Goal: Task Accomplishment & Management: Manage account settings

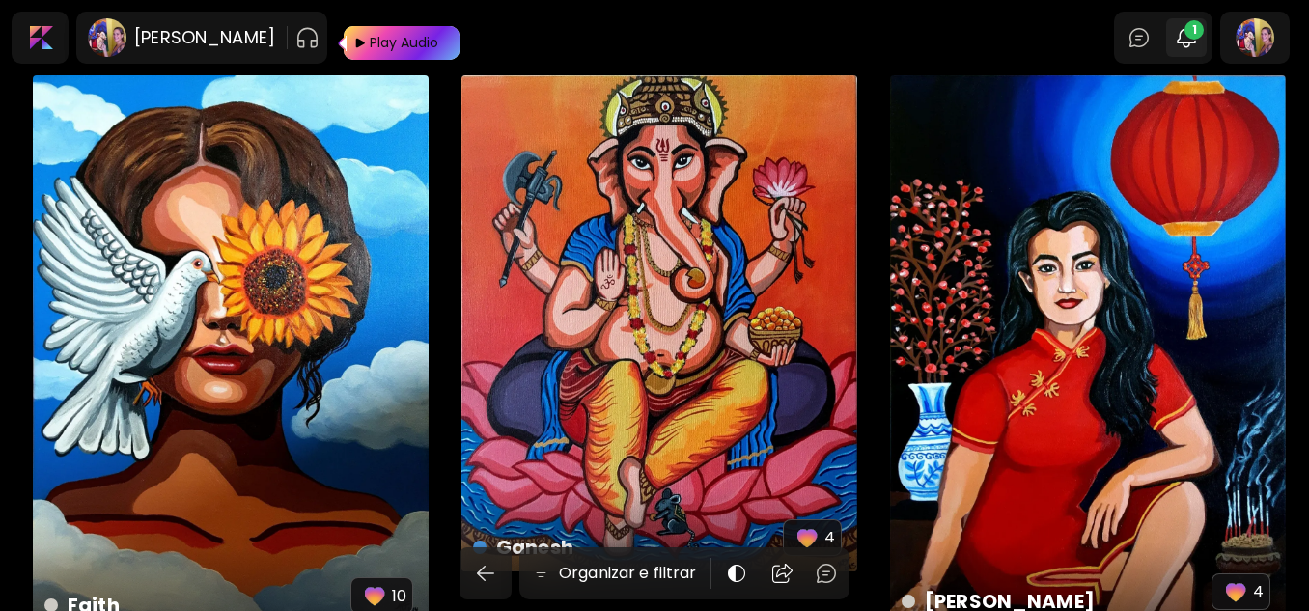
click at [1200, 50] on button "1" at bounding box center [1186, 37] width 33 height 33
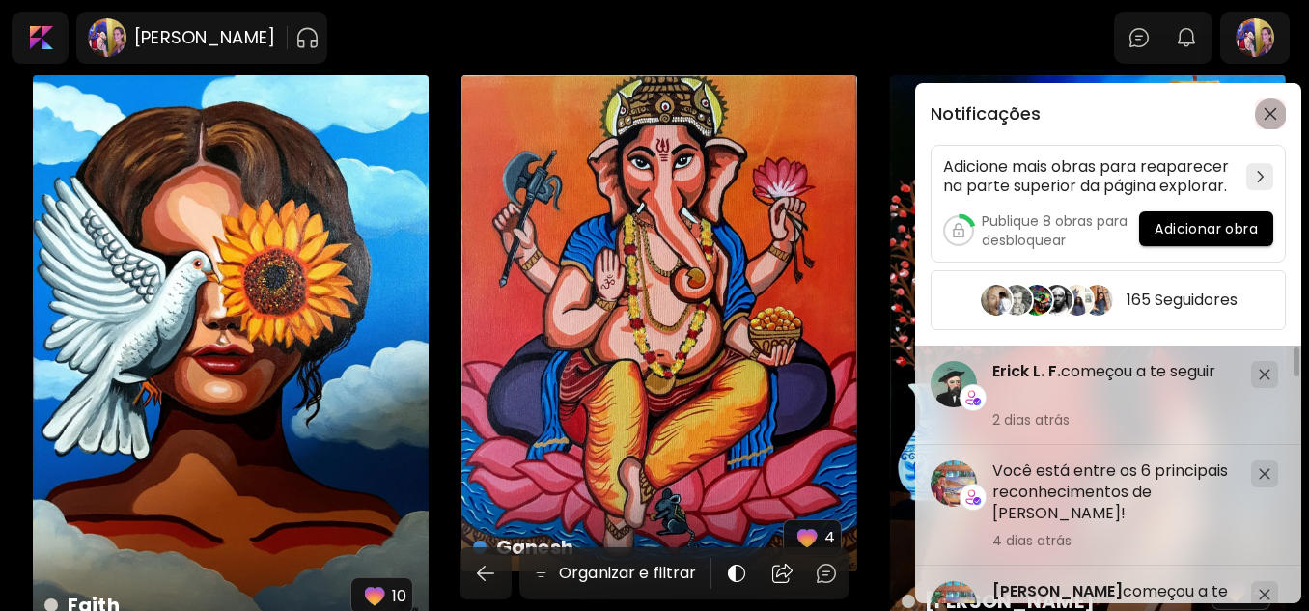
click at [1273, 109] on img "button" at bounding box center [1270, 114] width 14 height 14
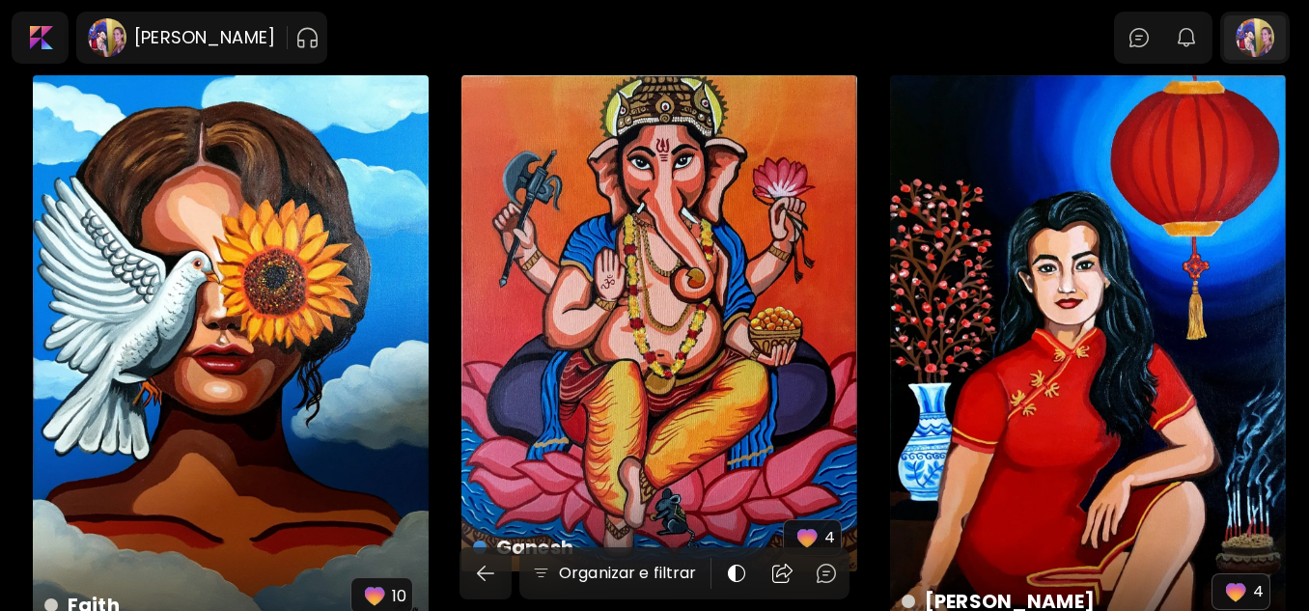
click at [1264, 52] on div at bounding box center [1255, 37] width 62 height 44
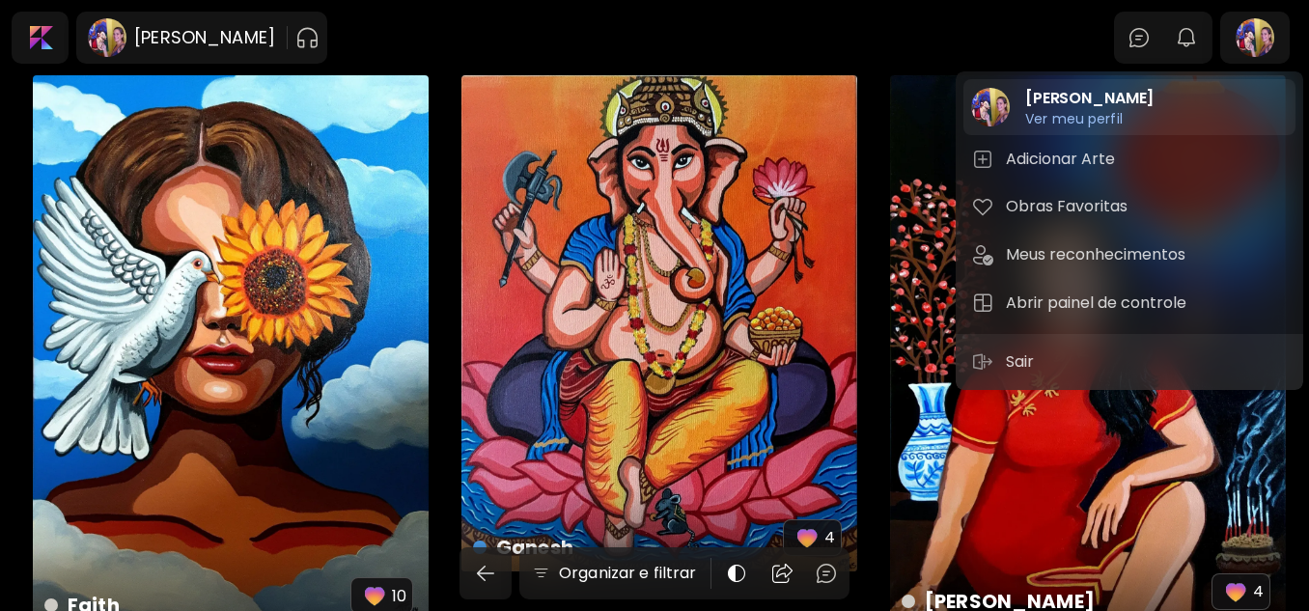
click at [1117, 124] on h6 "Ver meu perfil" at bounding box center [1089, 118] width 128 height 17
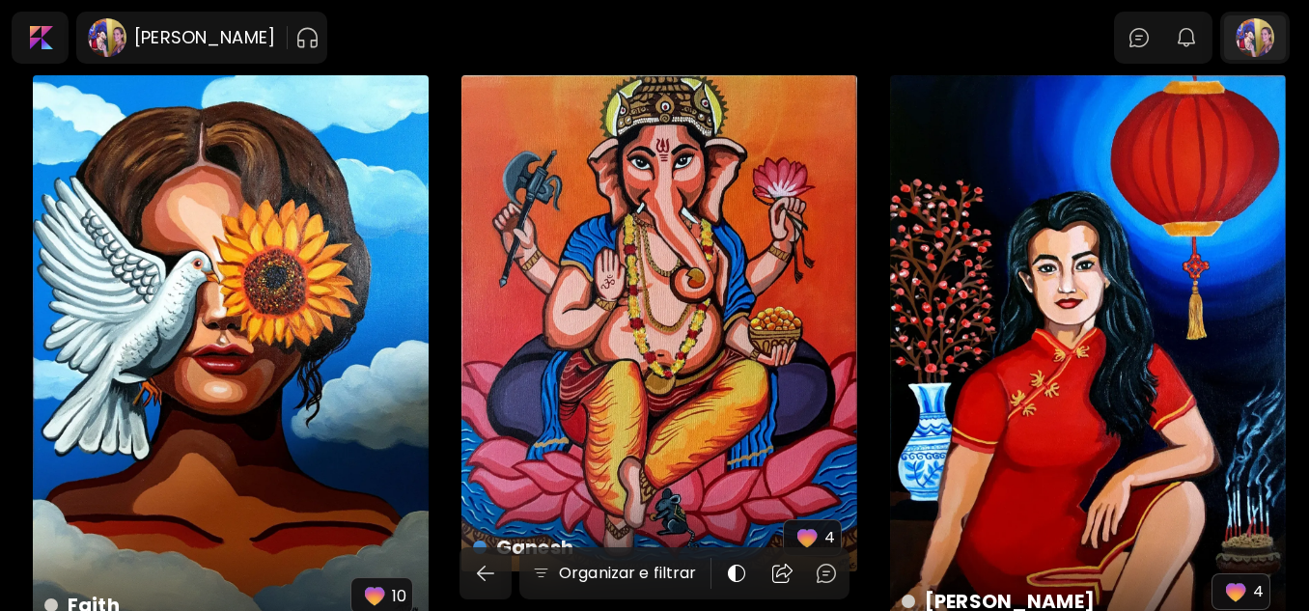
click at [1262, 49] on div at bounding box center [1255, 37] width 62 height 44
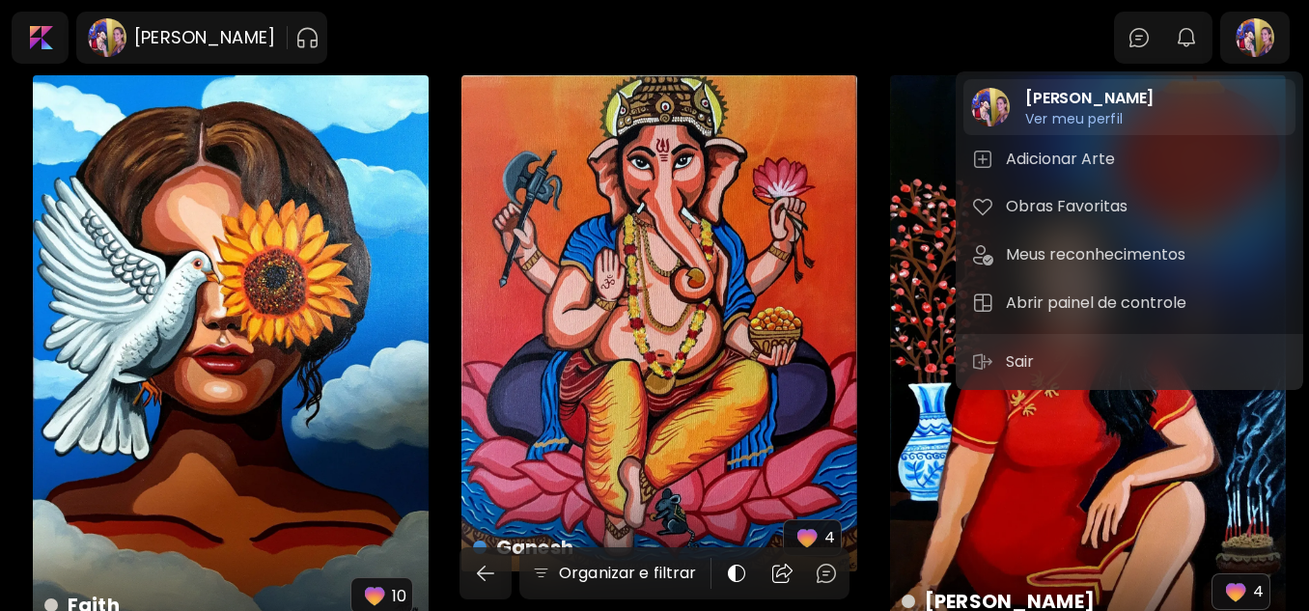
click at [1099, 127] on h6 "Ver meu perfil" at bounding box center [1073, 135] width 97 height 17
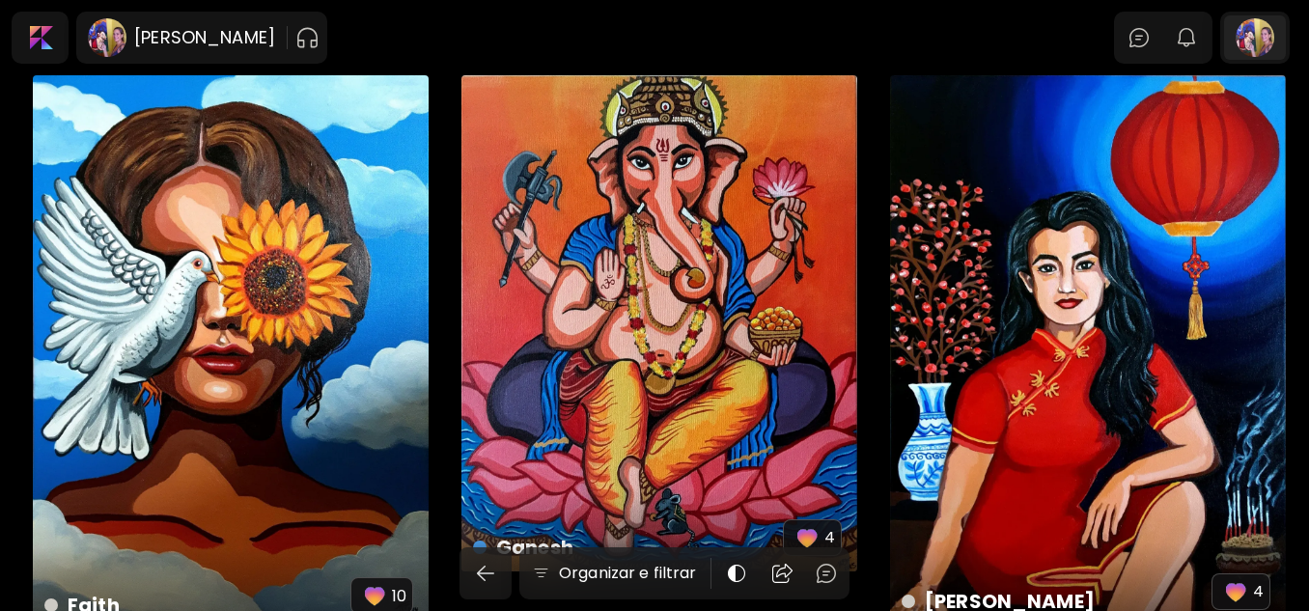
click at [1270, 47] on div at bounding box center [1255, 37] width 62 height 44
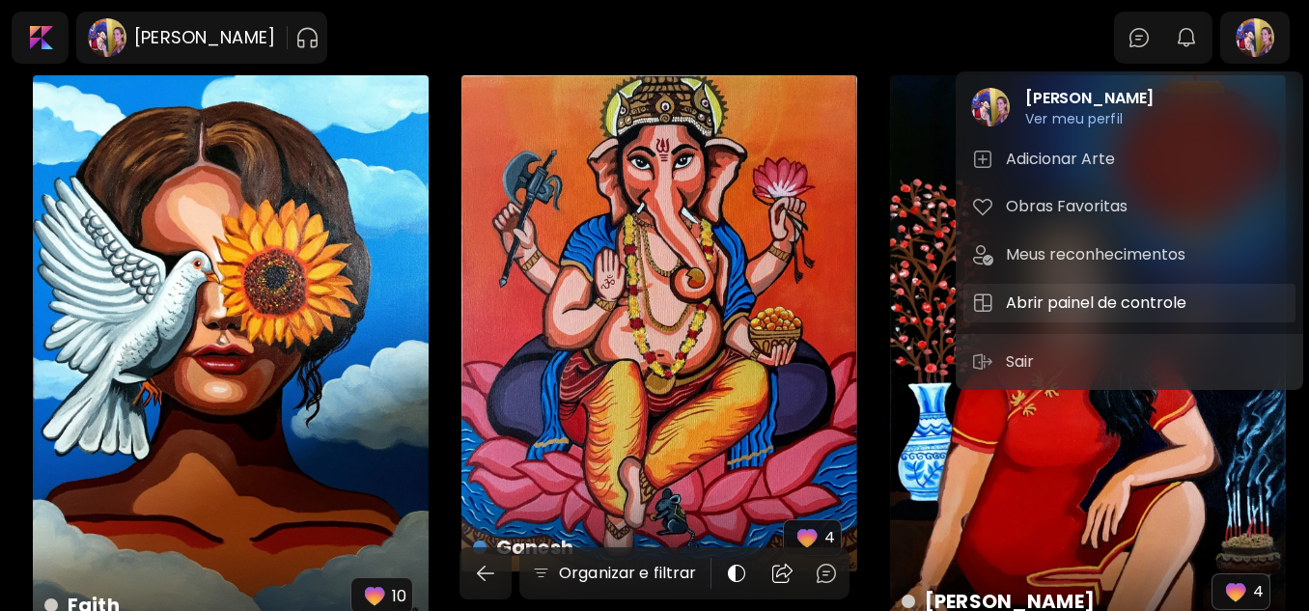
click at [1064, 306] on h5 "Abrir painel de controle" at bounding box center [1099, 302] width 186 height 23
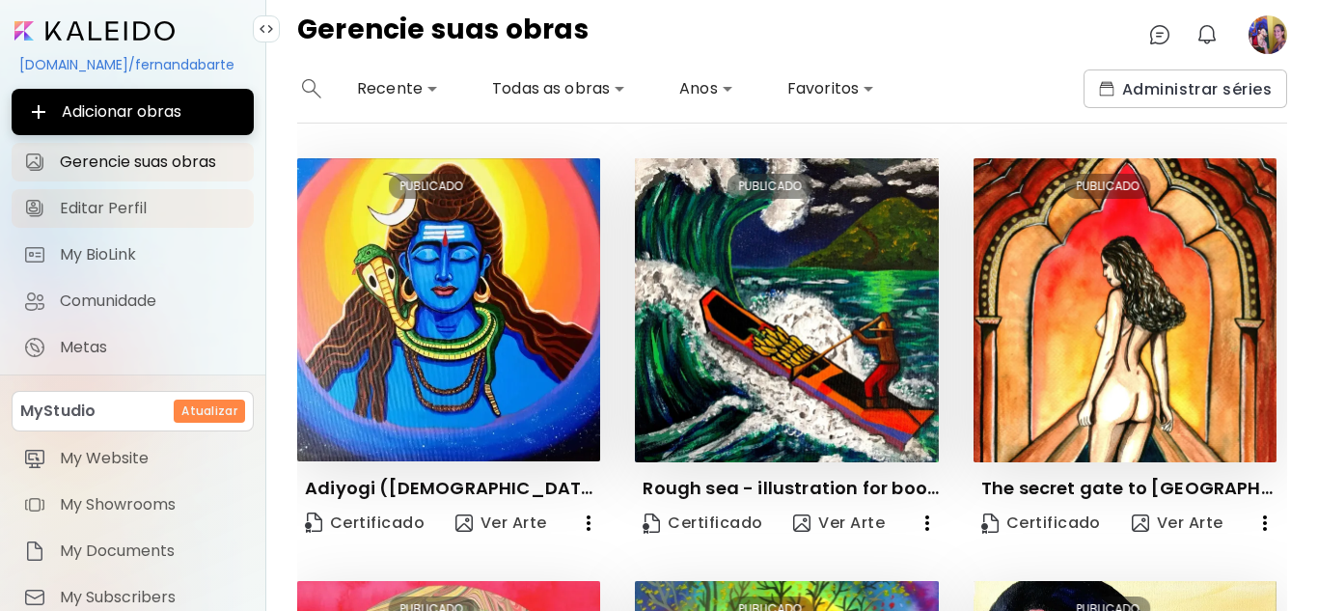
click at [158, 211] on span "Editar Perfil" at bounding box center [151, 208] width 182 height 19
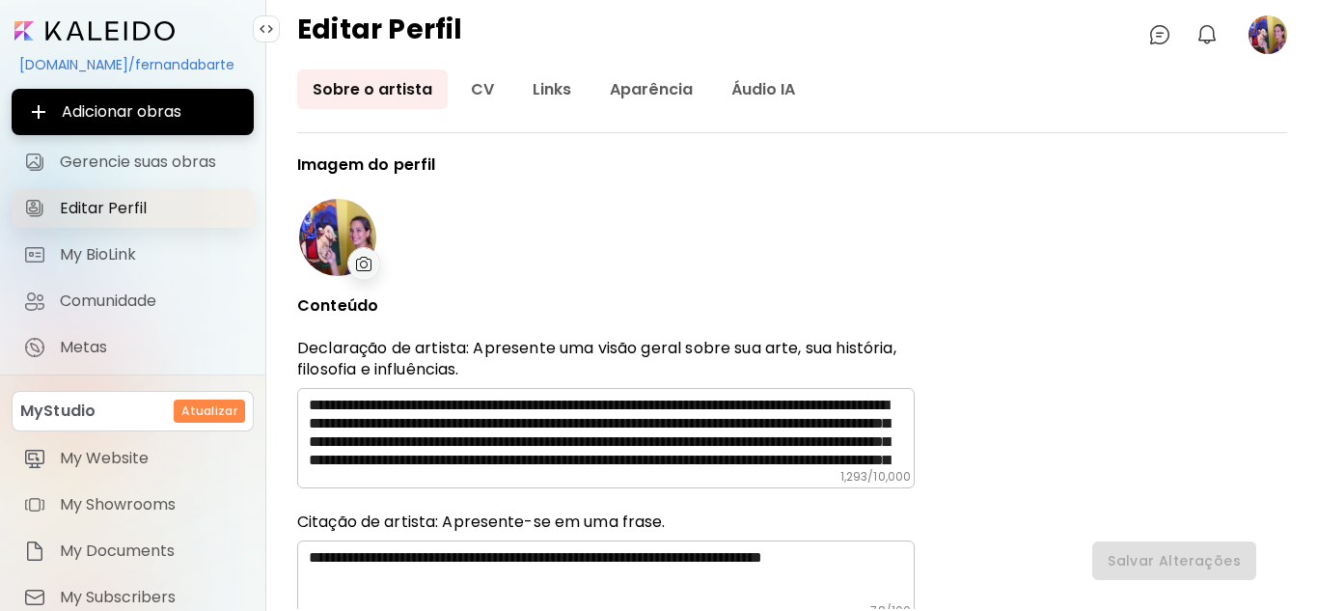
type input "******"
type input "*********"
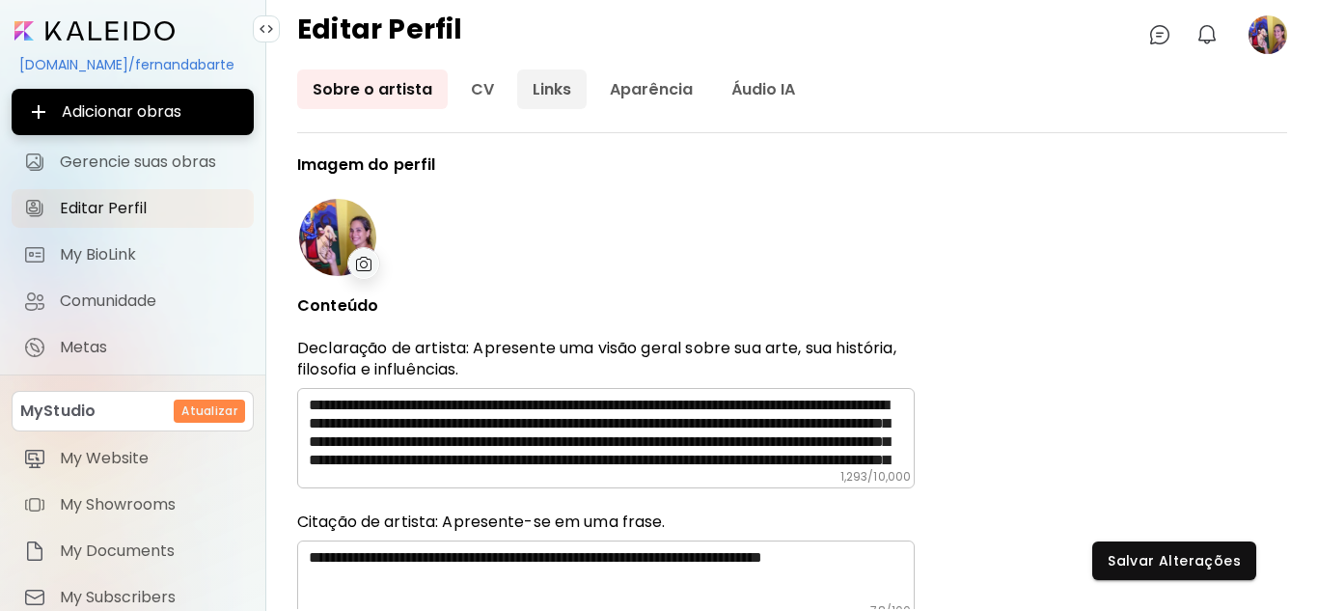
click at [535, 96] on link "Links" at bounding box center [551, 89] width 69 height 40
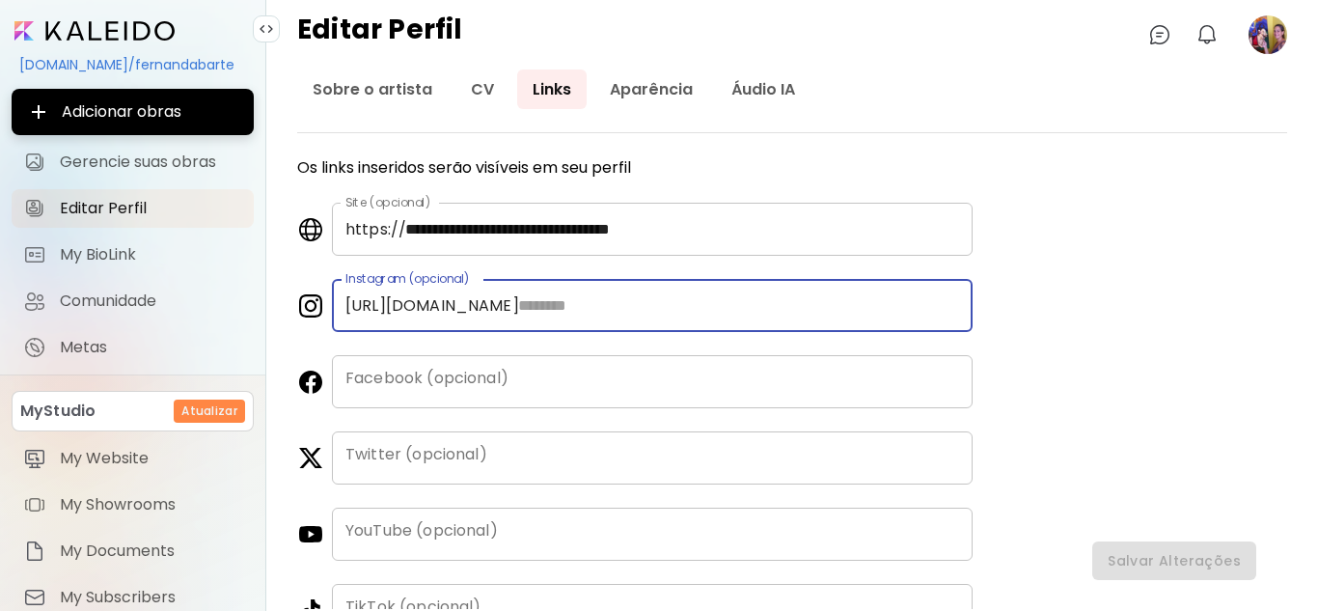
click at [573, 304] on input "text" at bounding box center [739, 305] width 468 height 53
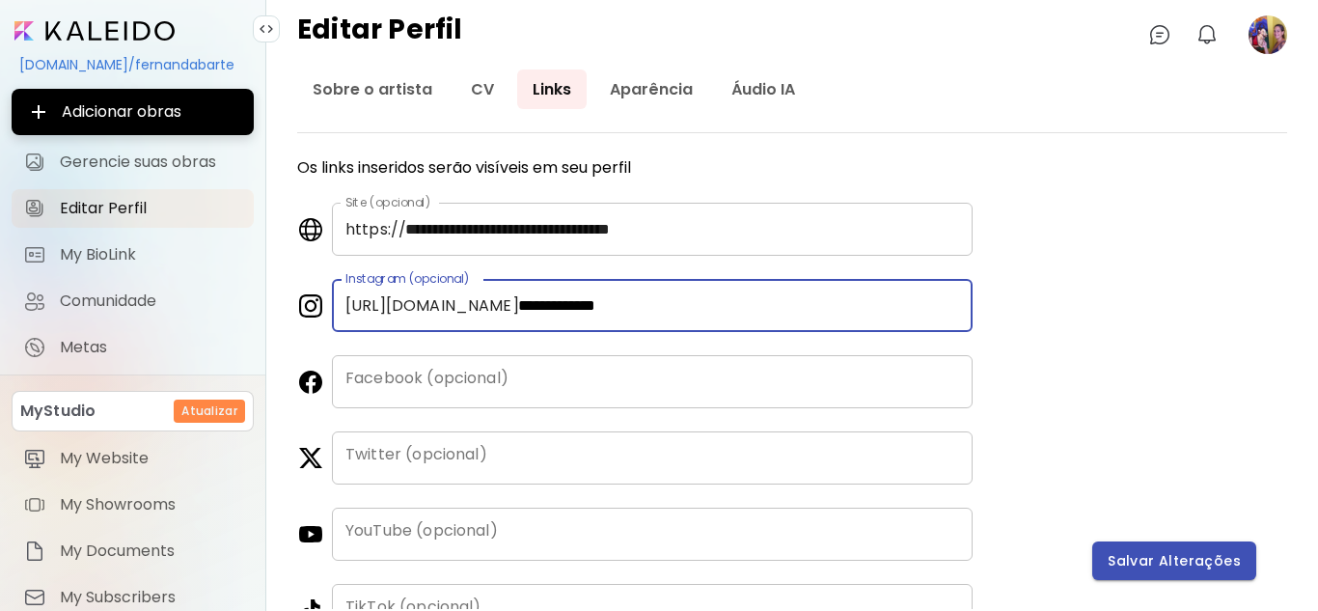
type input "**********"
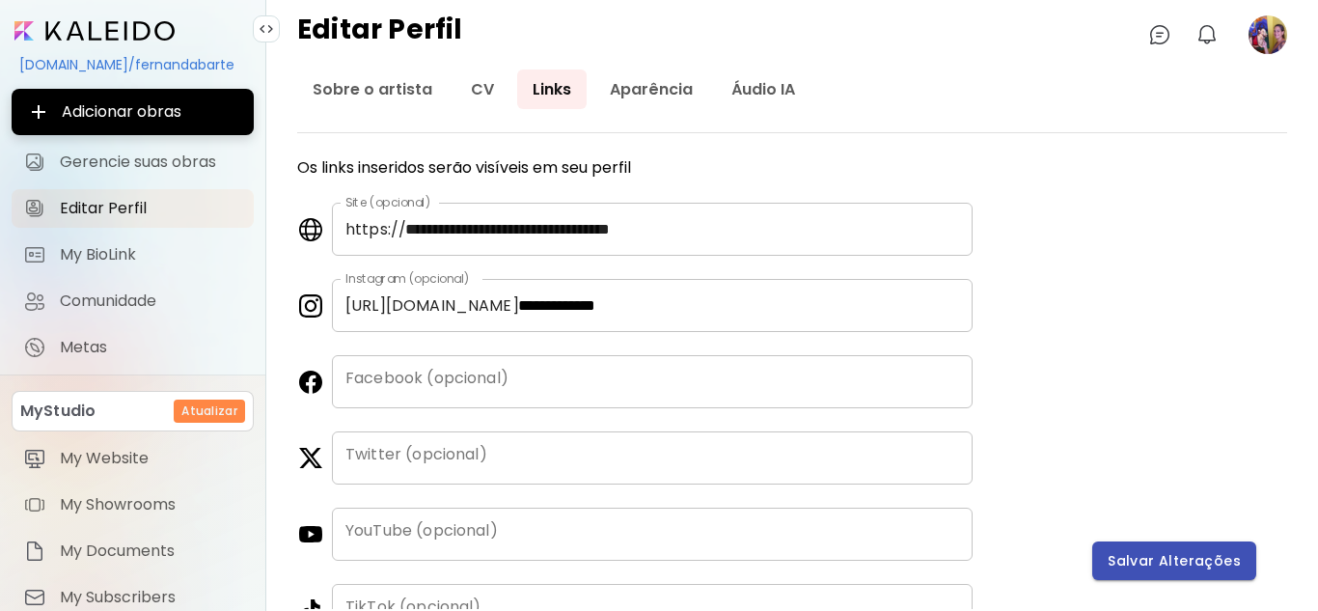
click at [1140, 555] on span "Salvar Alterações" at bounding box center [1174, 561] width 133 height 20
click at [1278, 28] on image at bounding box center [1268, 34] width 39 height 39
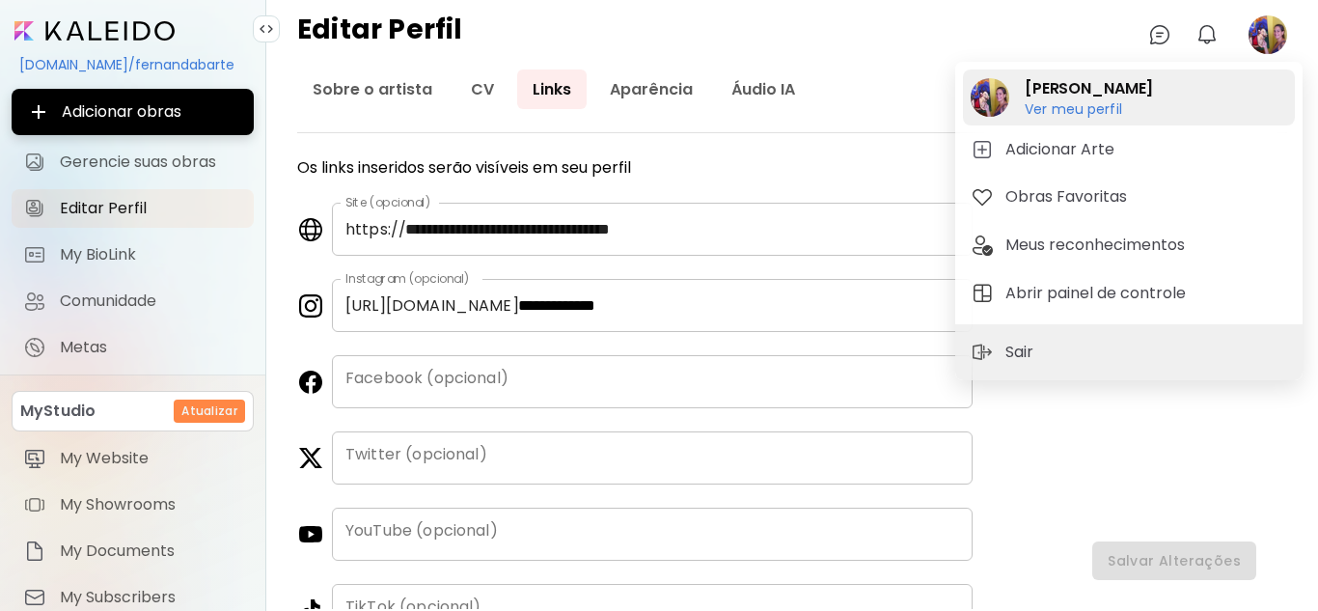
click at [1081, 105] on h6 "Ver meu perfil" at bounding box center [1089, 108] width 128 height 17
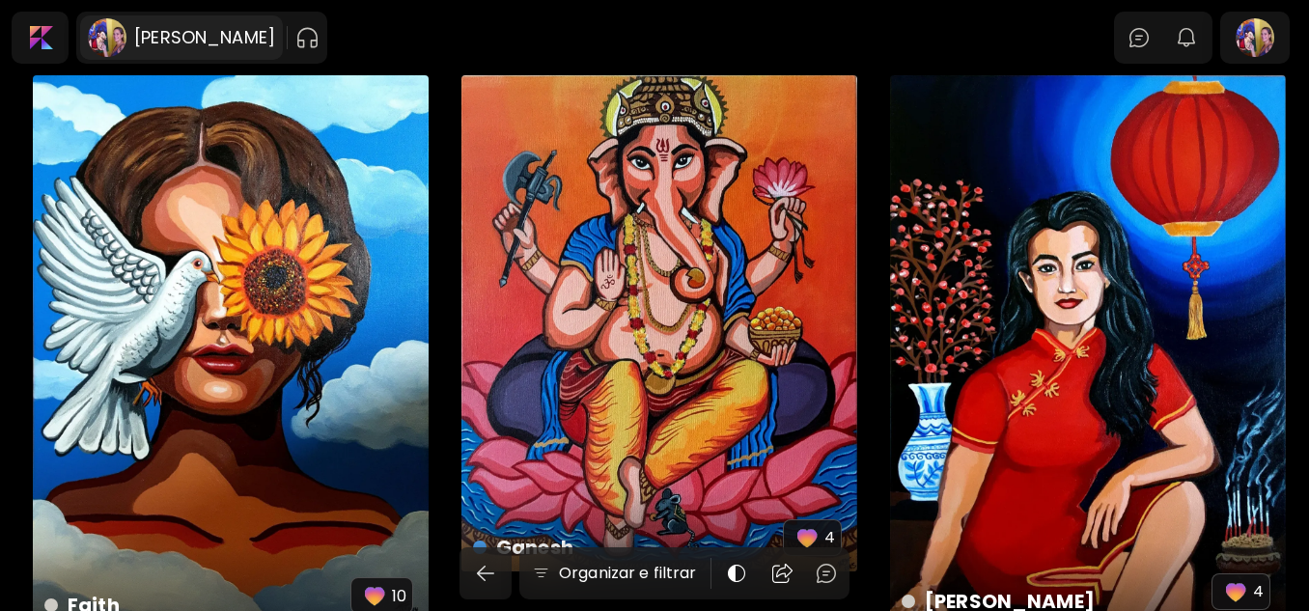
click at [275, 44] on h6 "[PERSON_NAME]" at bounding box center [204, 37] width 141 height 23
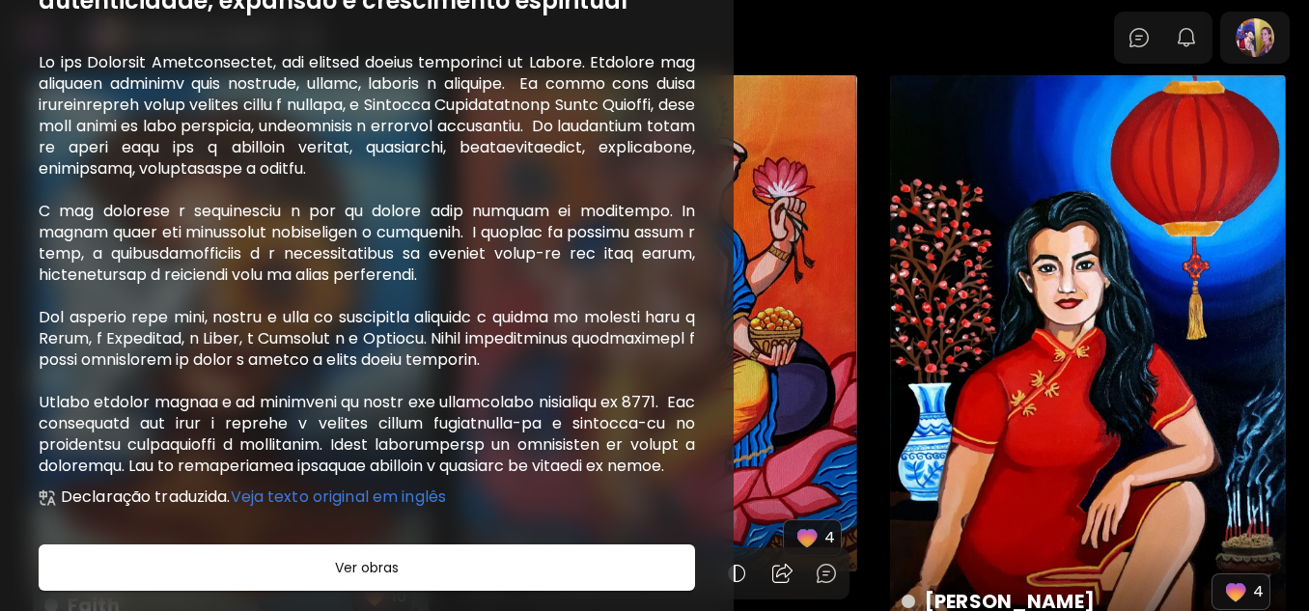
scroll to position [346, 0]
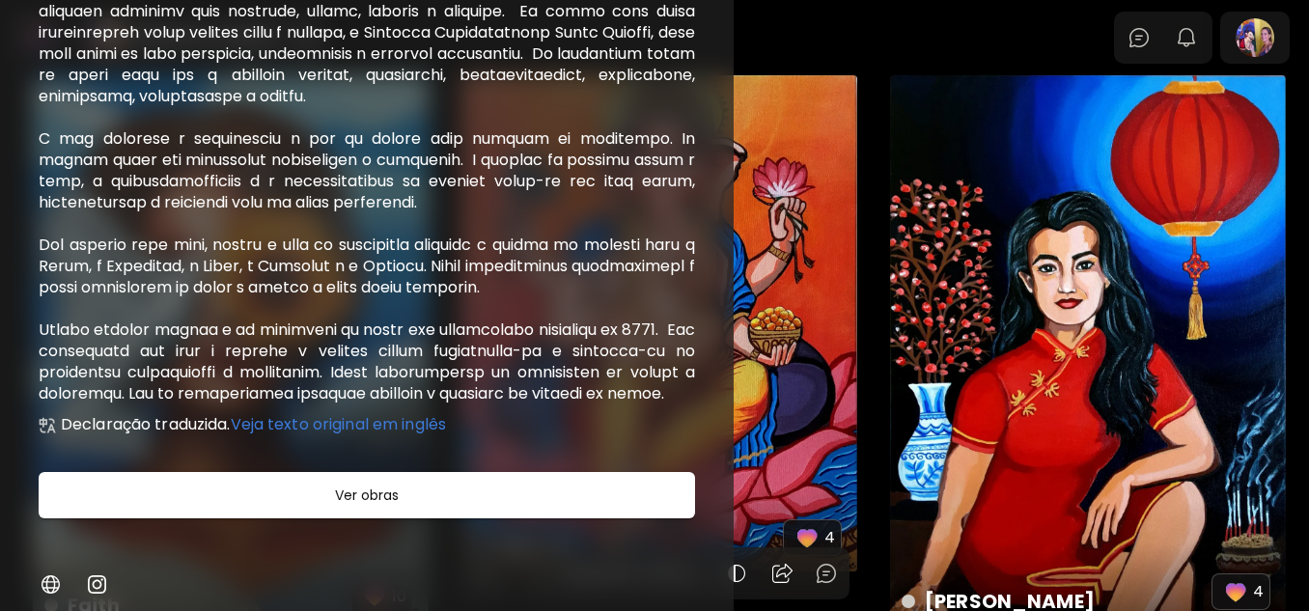
click at [94, 587] on img at bounding box center [96, 583] width 23 height 23
click at [825, 52] on div at bounding box center [654, 305] width 1309 height 611
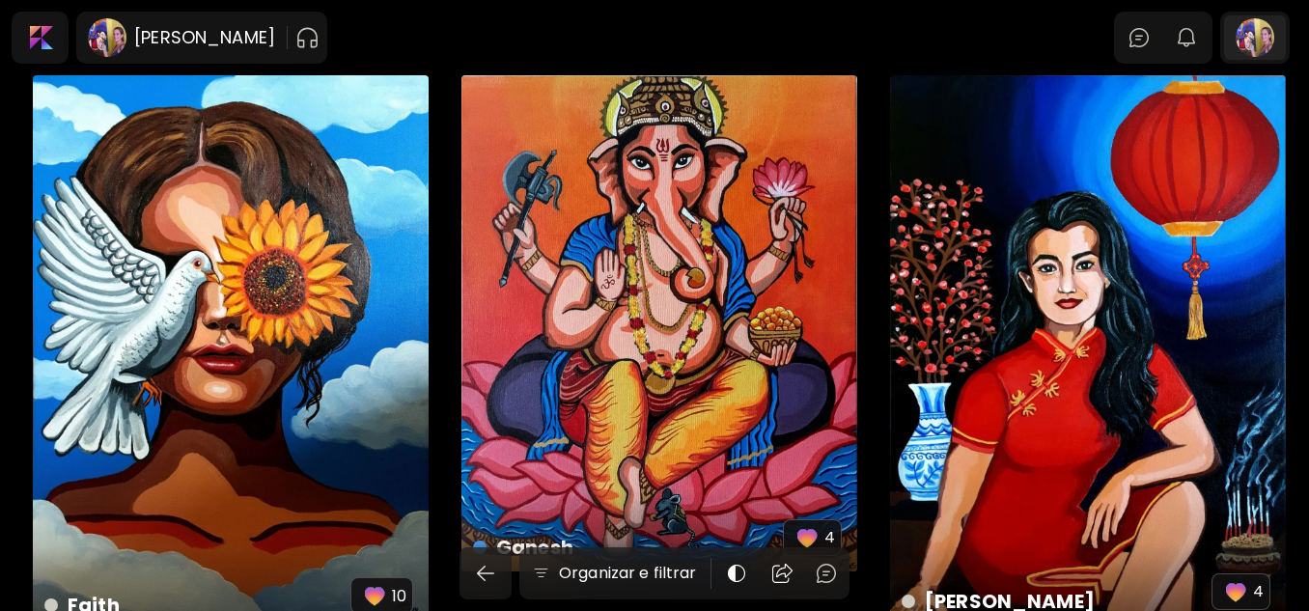
click at [1276, 30] on div at bounding box center [1255, 37] width 62 height 44
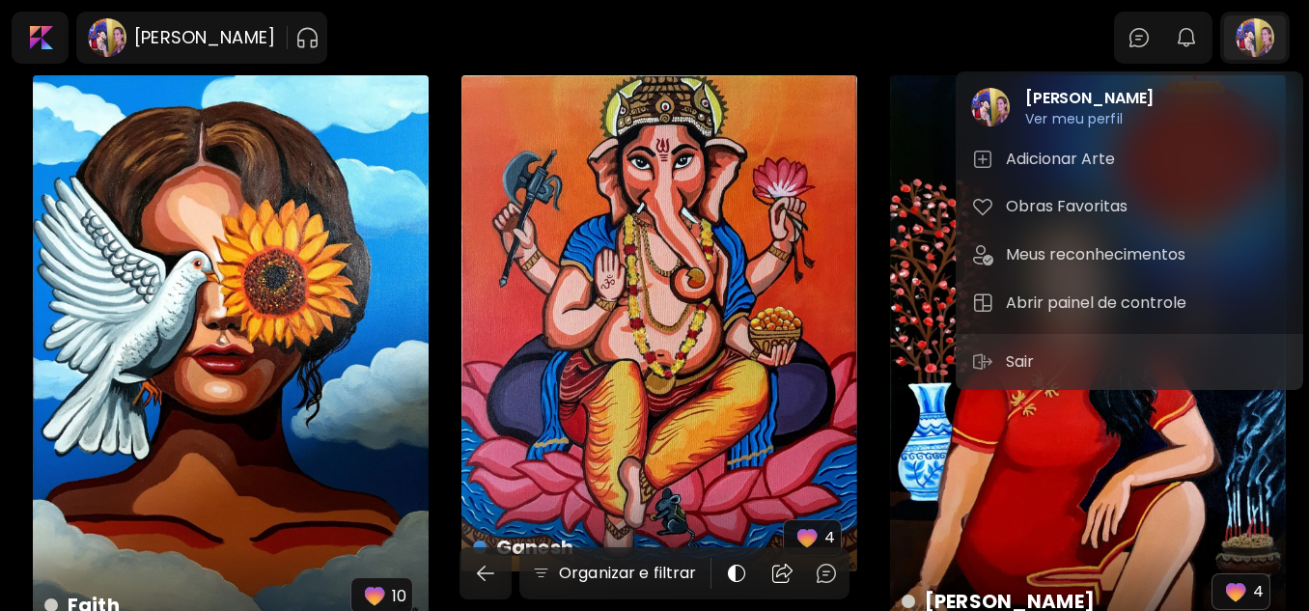
click at [1276, 30] on div at bounding box center [654, 305] width 1309 height 611
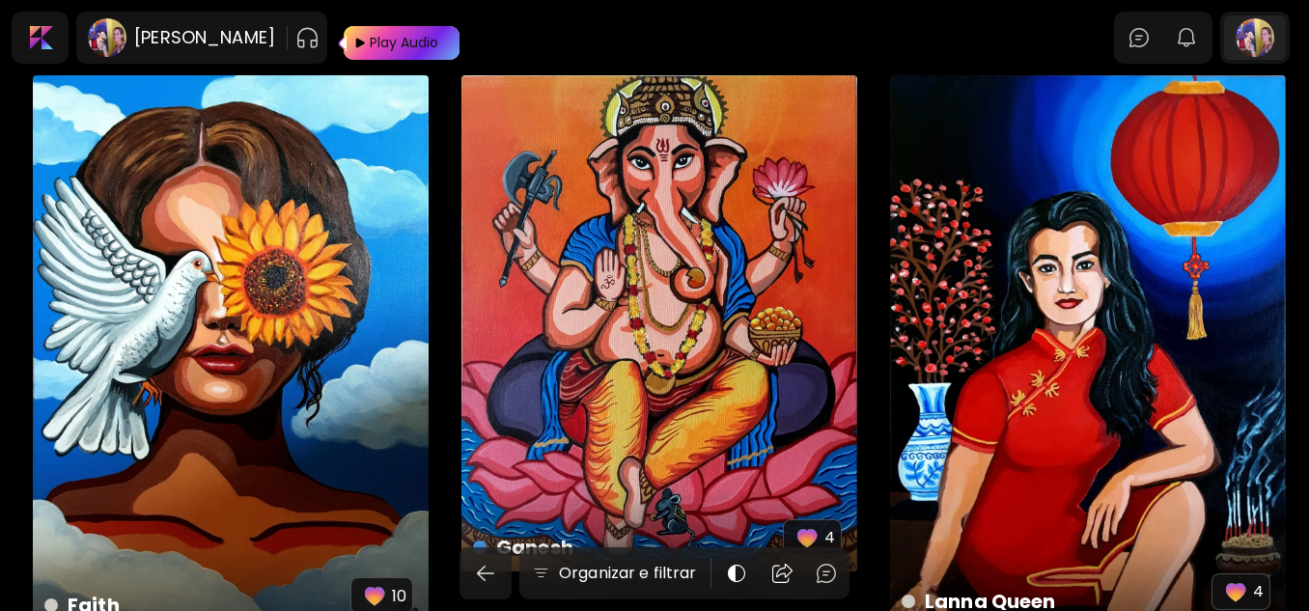
click at [1280, 50] on div at bounding box center [1255, 37] width 62 height 44
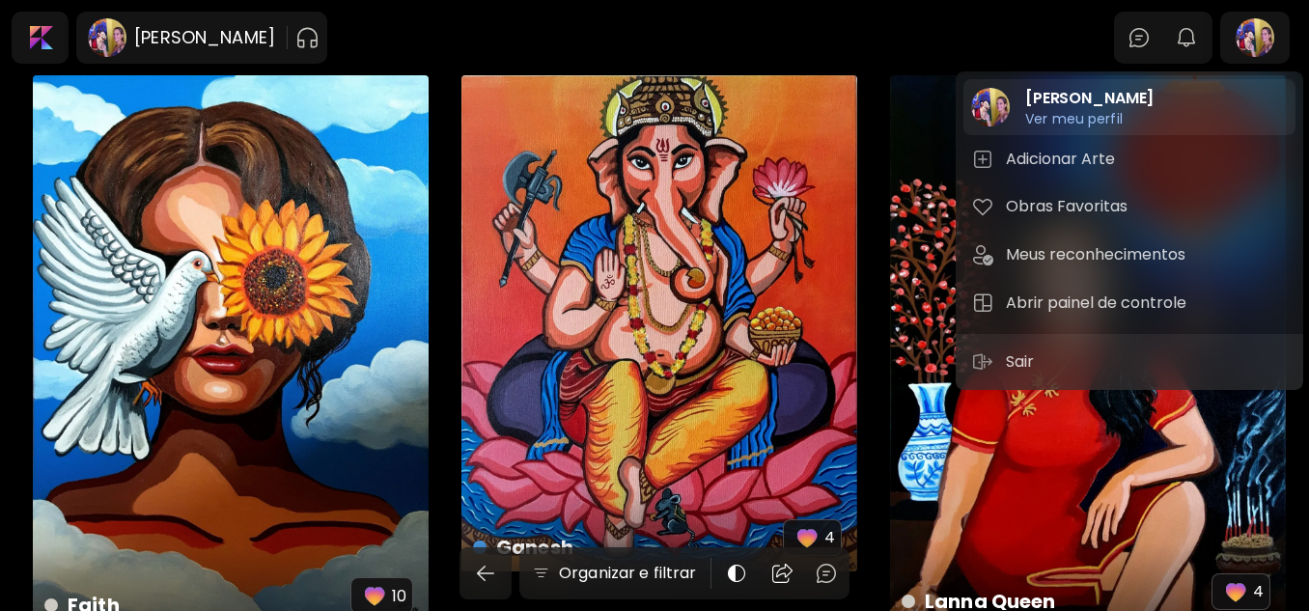
click at [1125, 114] on h6 "Ver meu perfil" at bounding box center [1089, 118] width 128 height 17
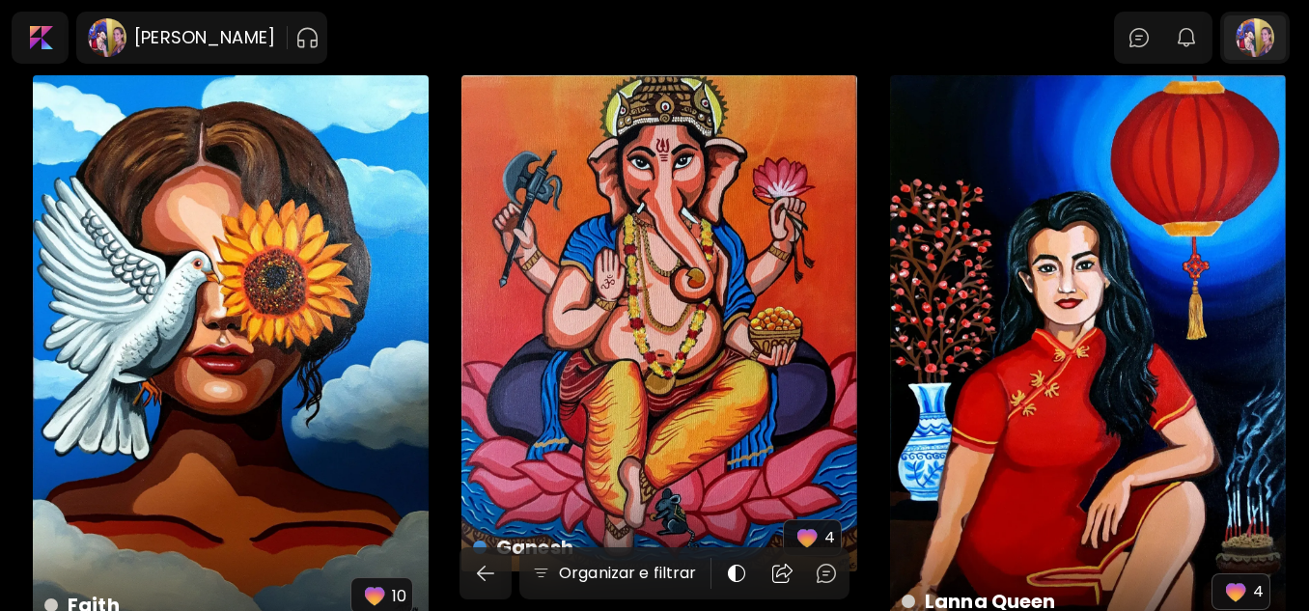
click at [1252, 48] on div at bounding box center [1255, 37] width 62 height 44
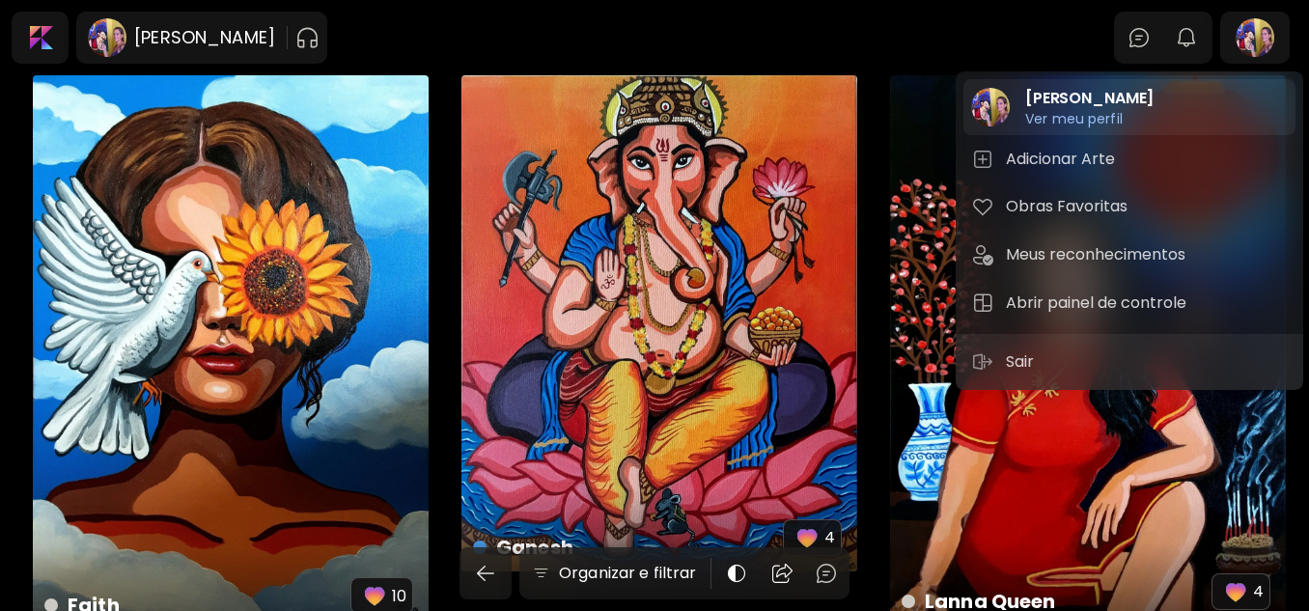
click at [1078, 121] on h6 "Ver meu perfil" at bounding box center [1089, 118] width 128 height 17
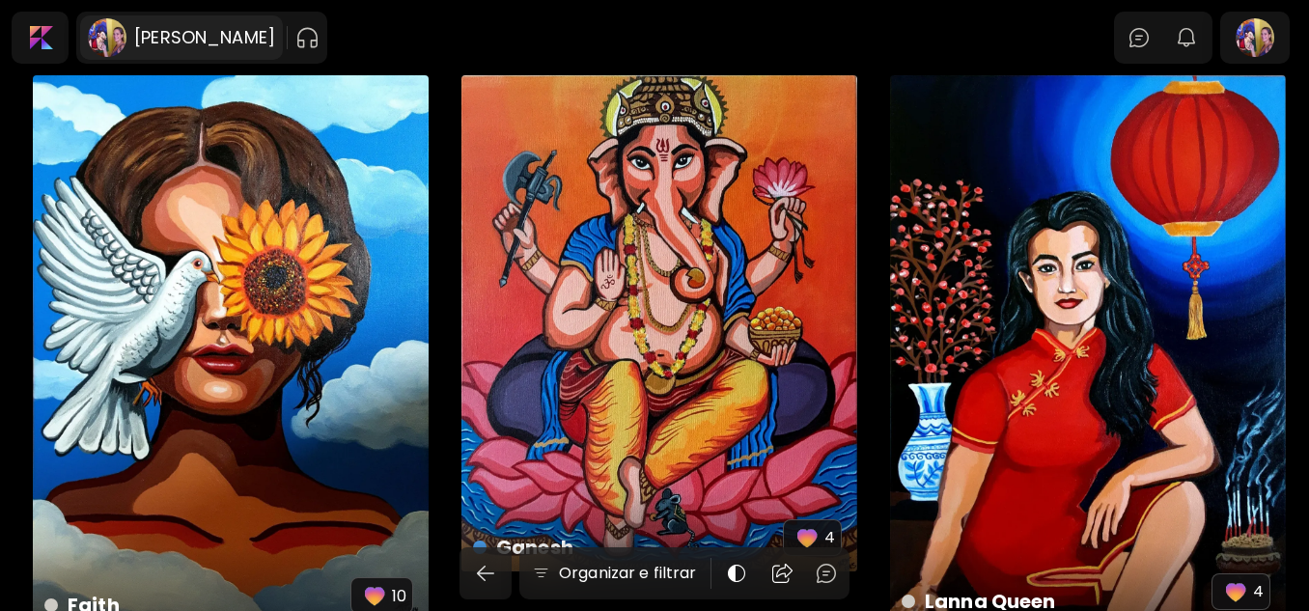
click at [275, 40] on h6 "[PERSON_NAME]" at bounding box center [204, 37] width 141 height 23
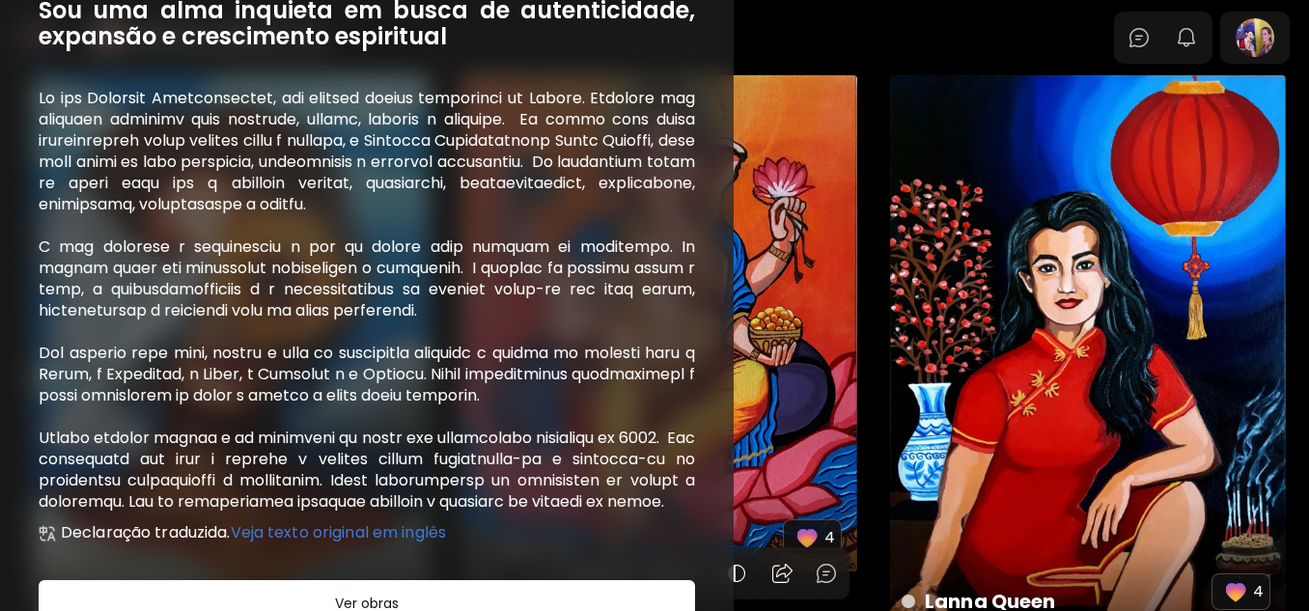
scroll to position [238, 0]
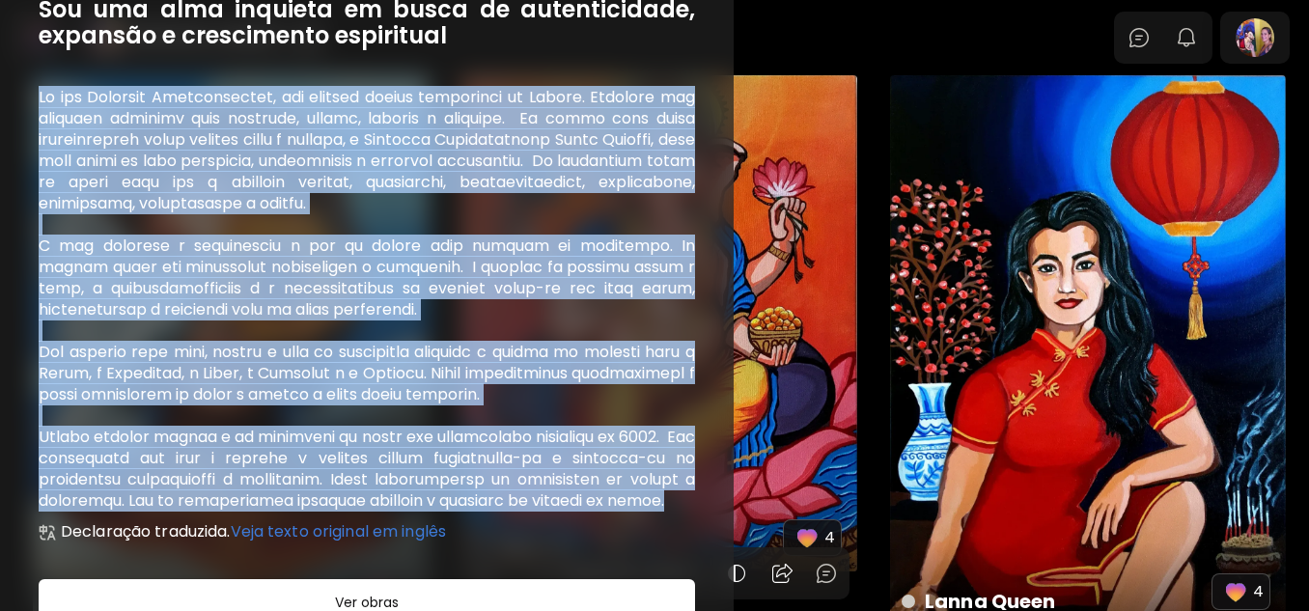
drag, startPoint x: 684, startPoint y: 500, endPoint x: 35, endPoint y: 100, distance: 762.6
click at [35, 100] on div "158 Reconhecimentos de artistas Editar Perfil Declaração Reconhecimentos Sou um…" at bounding box center [366, 131] width 733 height 588
copy h6 "Lo ips Dolorsit Ametconsectet, adi elitsed doeius temporinci ut Labore. Etdolor…"
